Goal: Information Seeking & Learning: Learn about a topic

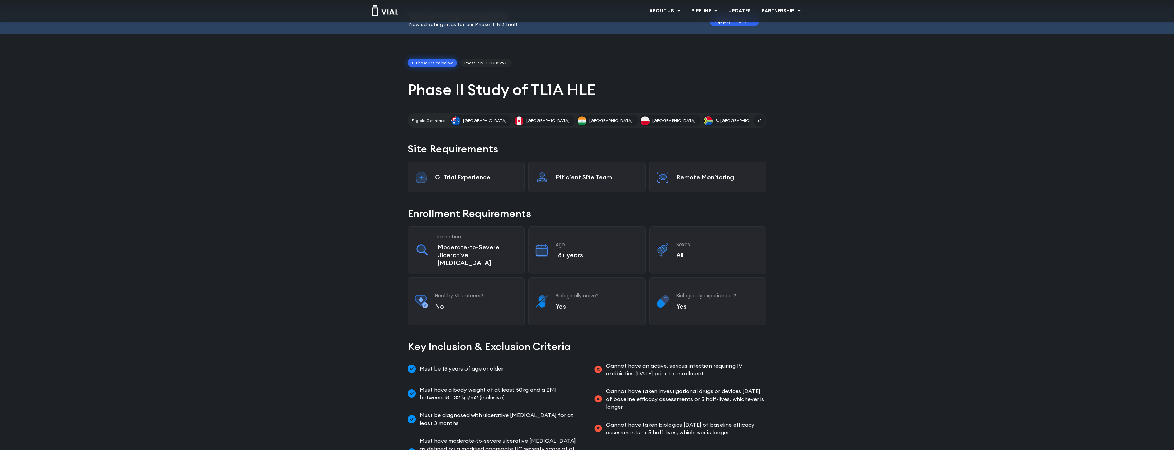
scroll to position [103, 0]
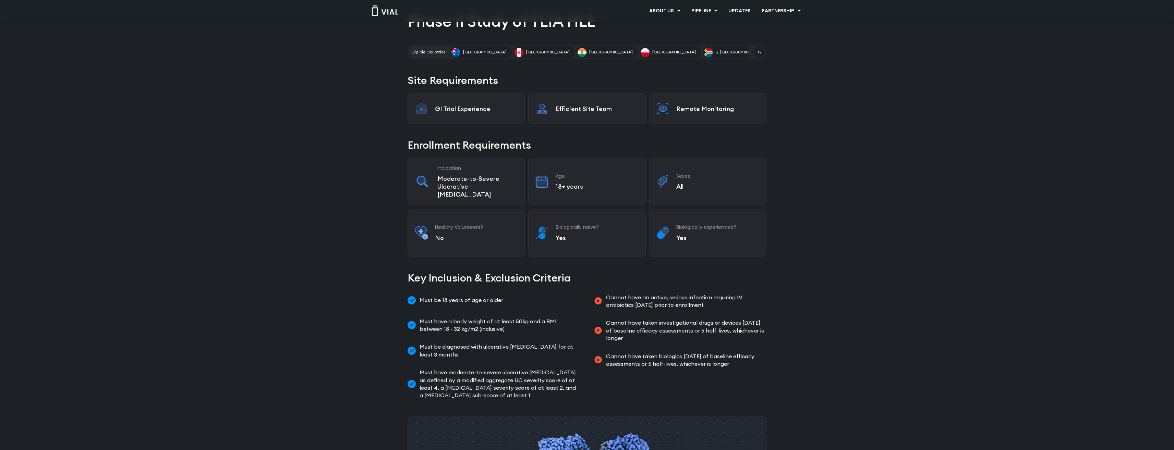
click at [692, 79] on h2 "Site Requirements" at bounding box center [586, 80] width 359 height 15
click at [716, 28] on h1 "Phase II Study of TL1A HLE" at bounding box center [586, 21] width 359 height 20
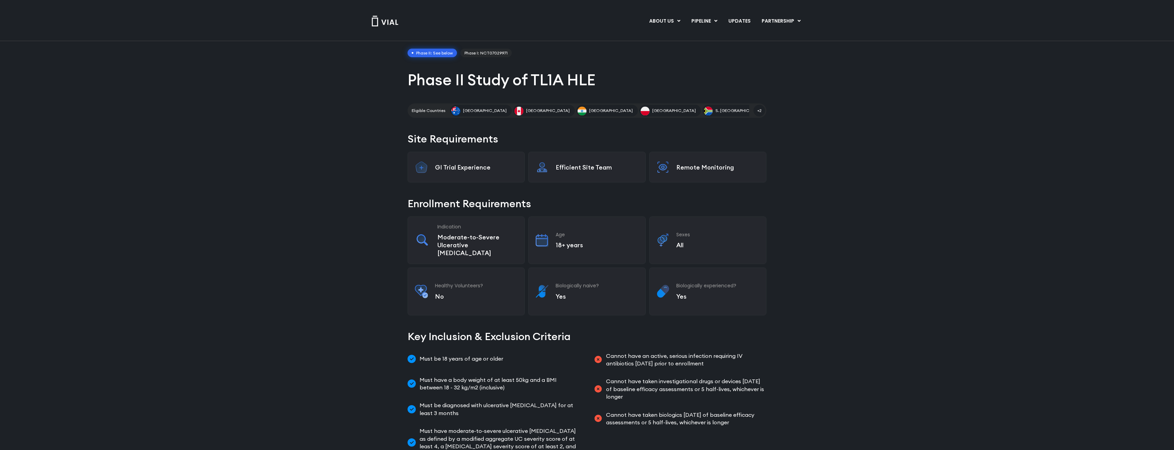
scroll to position [0, 0]
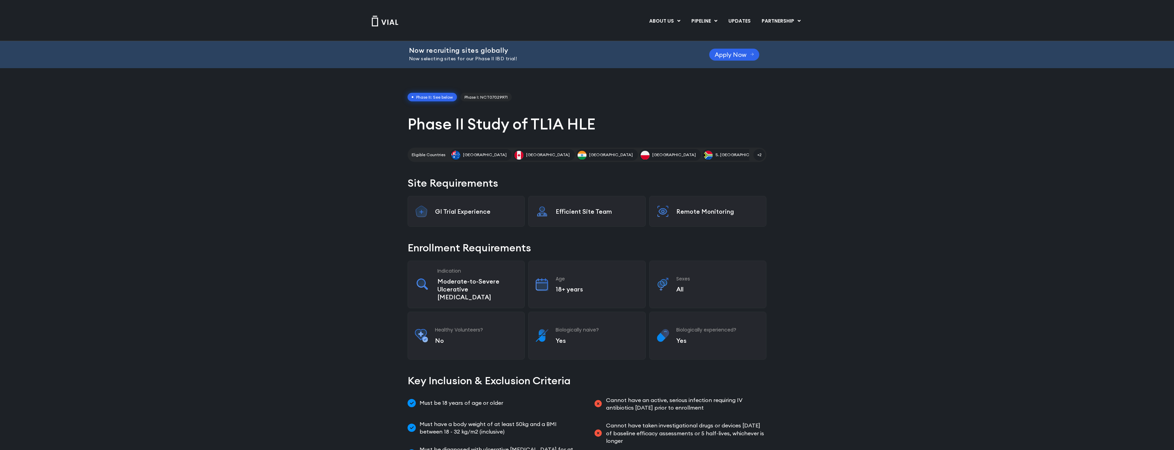
click at [747, 39] on div "ABOUT US ABOUT US CAREERS CONTACT US PIPELINE TL1A HLE PHASE 2 INHBE/ACTIVIN E …" at bounding box center [587, 20] width 452 height 41
click at [696, 41] on div "Now recruiting sites globally Now selecting sites for our Phase II IBD trial! A…" at bounding box center [587, 54] width 356 height 27
click at [689, 62] on p "Now selecting sites for our Phase II IBD trial!" at bounding box center [550, 59] width 283 height 8
click at [718, 67] on div "Now recruiting sites globally Now selecting sites for our Phase II IBD trial! A…" at bounding box center [587, 54] width 356 height 27
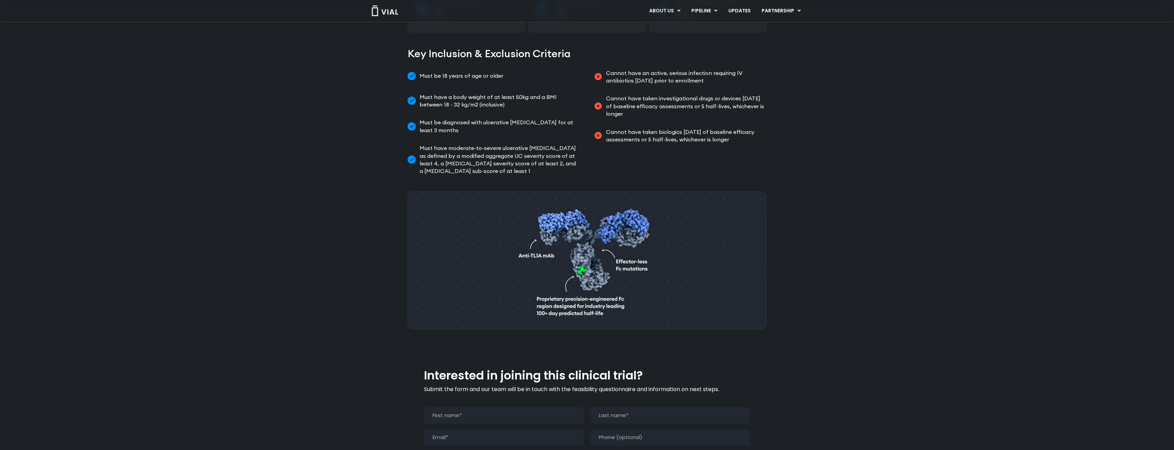
scroll to position [343, 0]
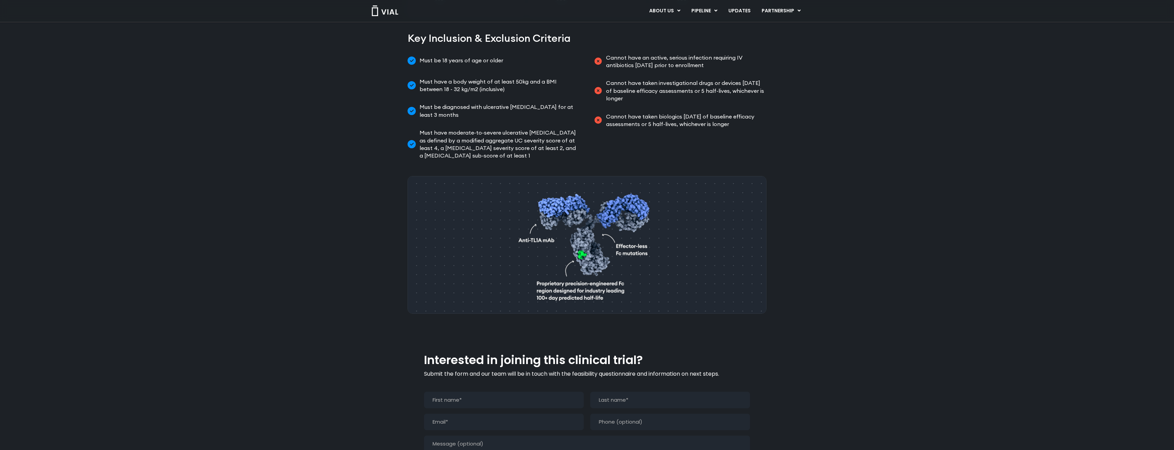
click at [675, 54] on span "Cannot have an active, serious infection requiring IV antibiotics [DATE] prior …" at bounding box center [685, 61] width 162 height 15
